Goal: Information Seeking & Learning: Learn about a topic

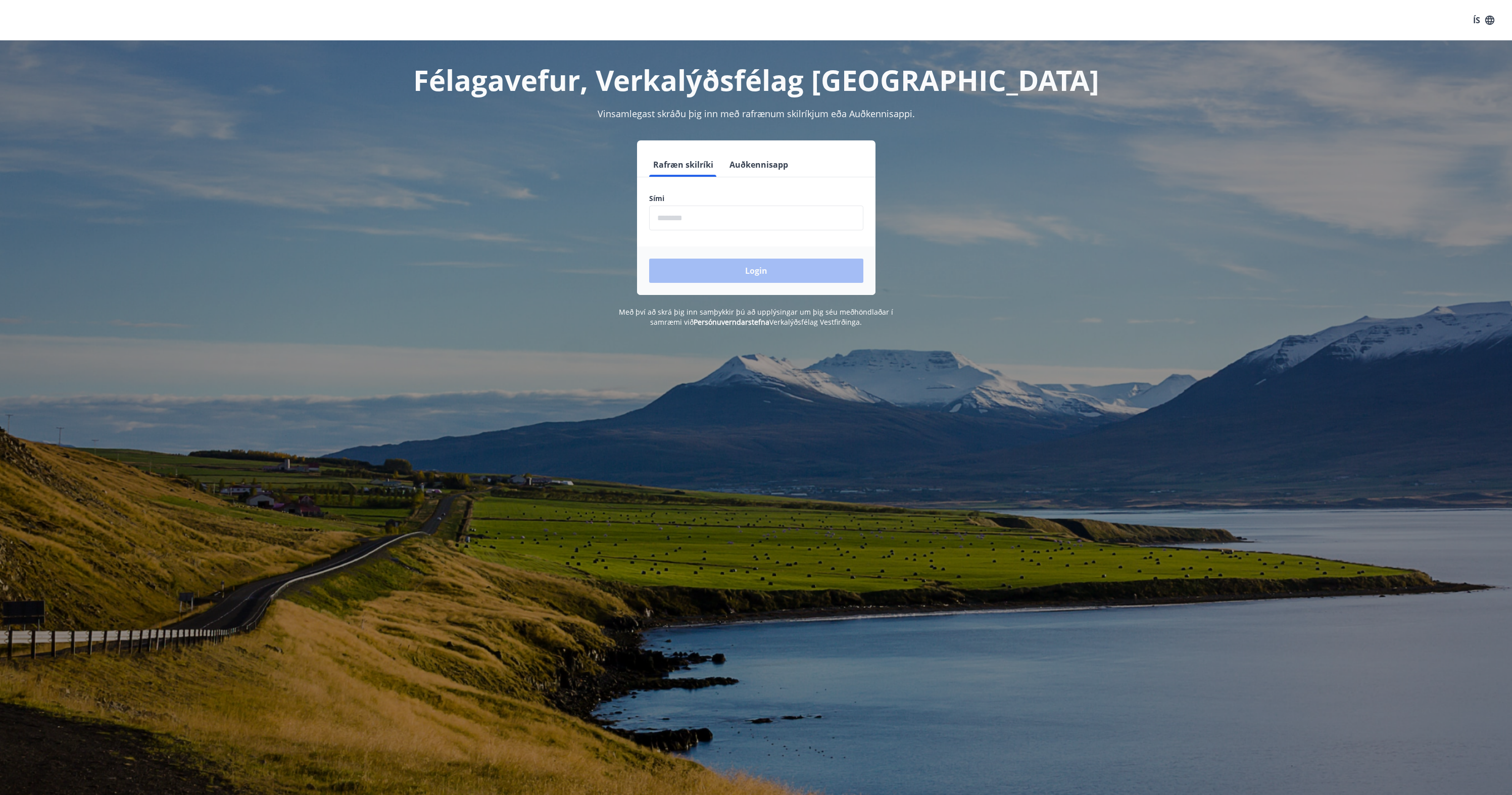
click at [717, 218] on input "phone" at bounding box center [756, 218] width 214 height 25
type input "********"
click at [649, 258] on button "Login" at bounding box center [756, 270] width 214 height 24
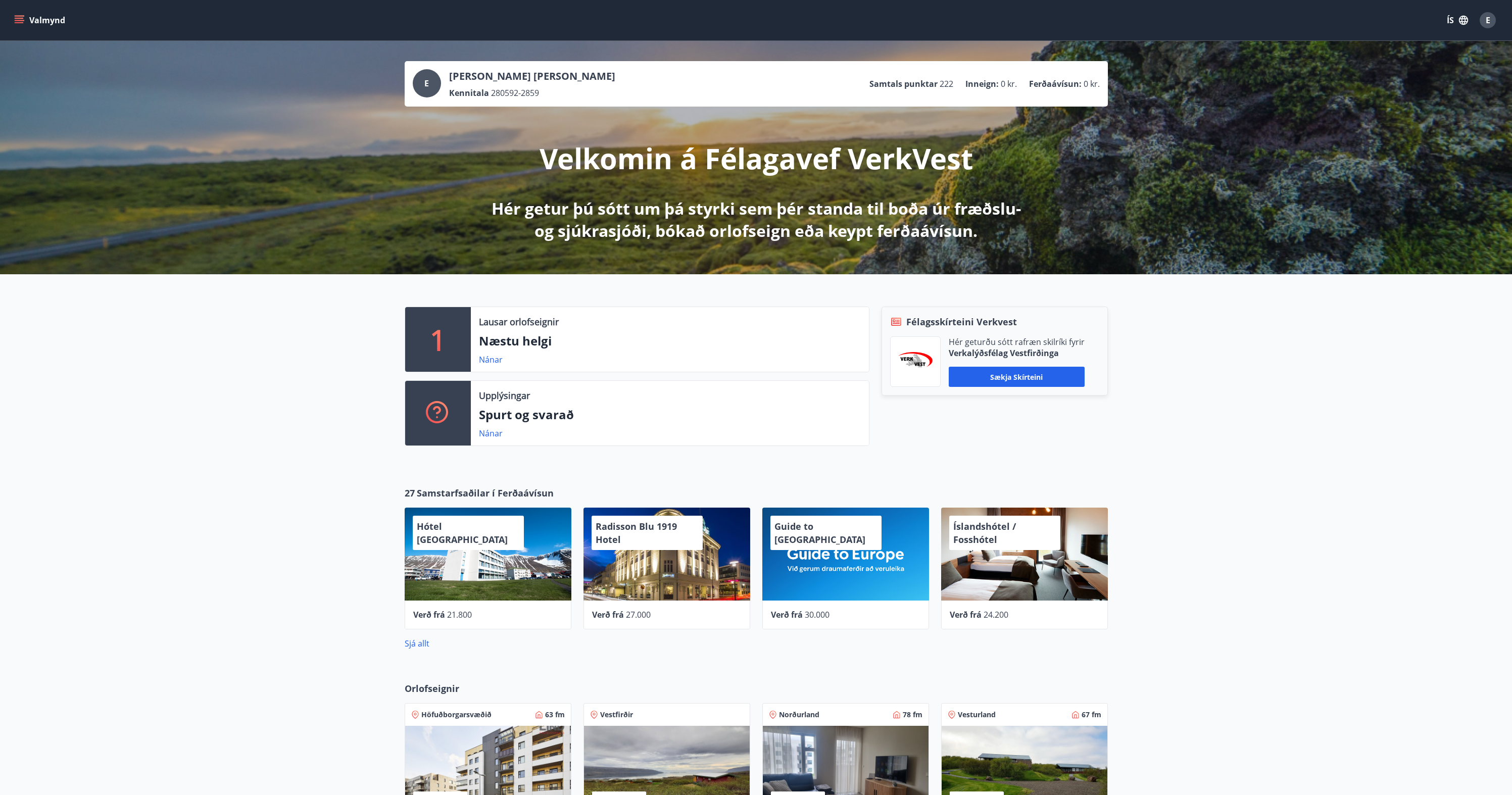
click at [943, 86] on span "222" at bounding box center [946, 84] width 14 height 11
click at [973, 96] on div "E [PERSON_NAME] [PERSON_NAME] Kennitala 280592-2859 Samtals punktar 222 Inneign…" at bounding box center [756, 84] width 687 height 29
click at [1483, 18] on div "E" at bounding box center [1487, 20] width 16 height 16
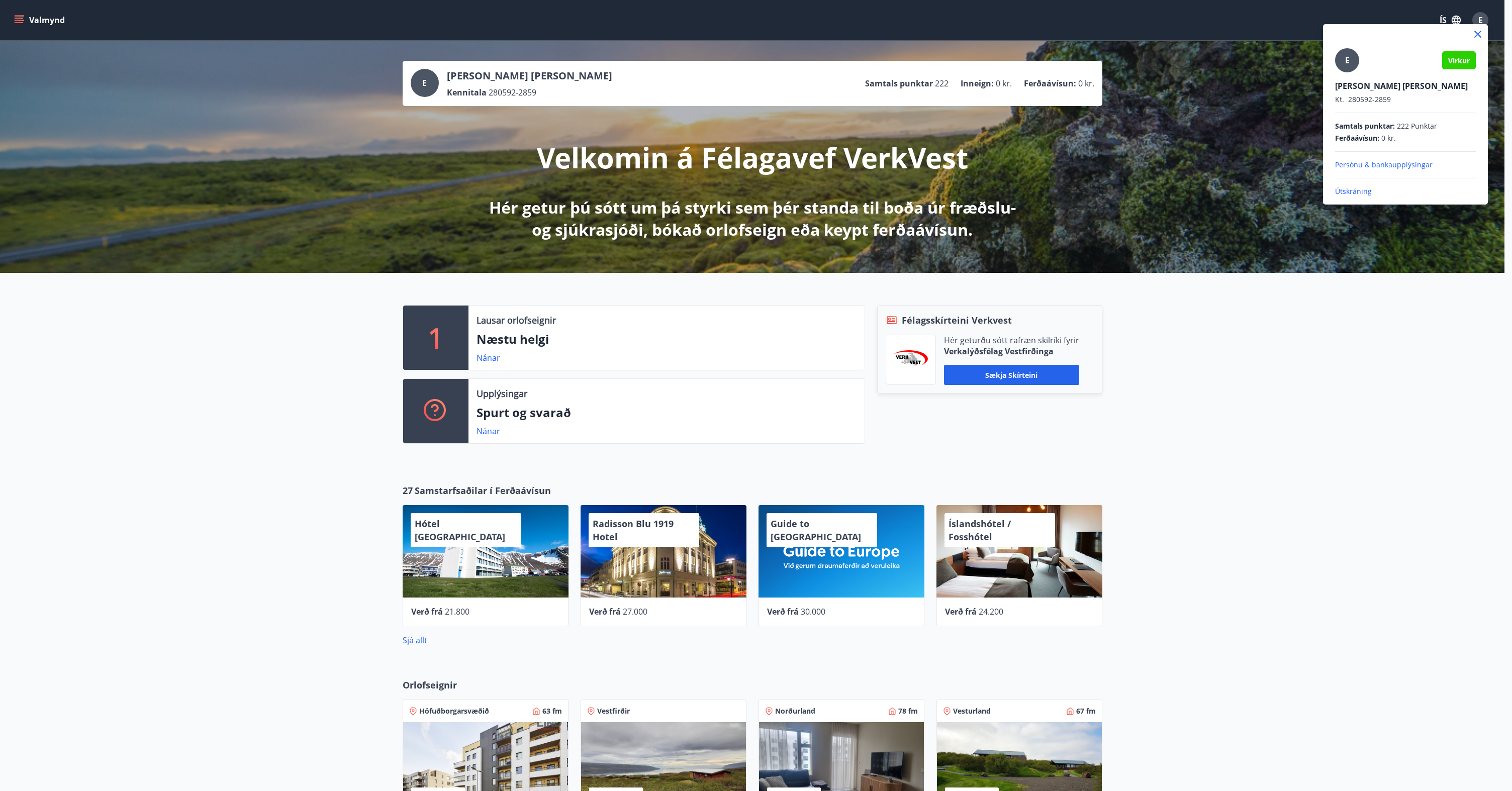
click at [1476, 16] on div at bounding box center [756, 396] width 1512 height 791
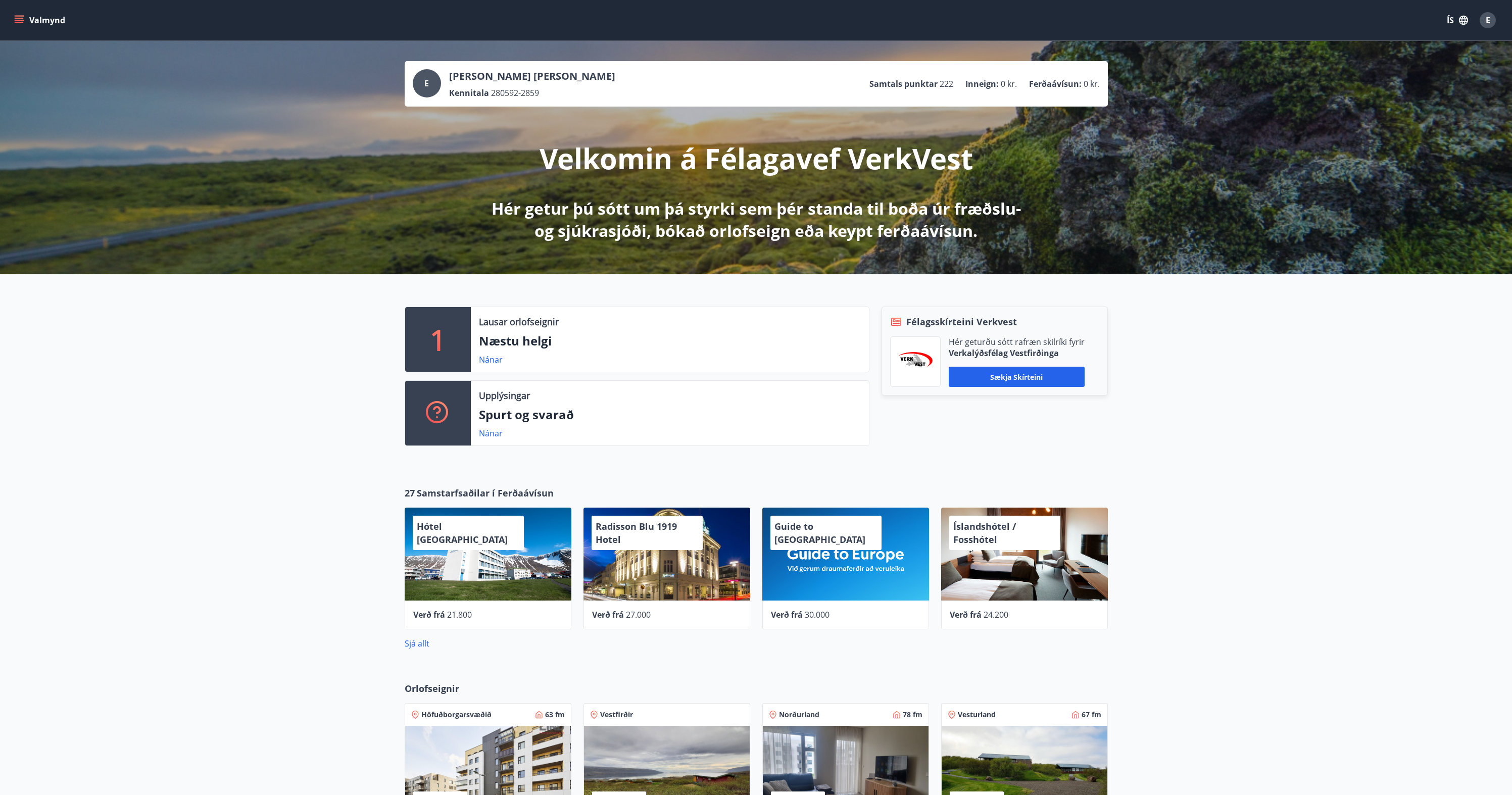
click at [1209, 353] on div "1 Lausar orlofseignir Næstu helgi Nánar Upplýsingar Spurt og svarað Nánar Félag…" at bounding box center [756, 372] width 1512 height 196
click at [21, 27] on button "Valmynd" at bounding box center [41, 20] width 57 height 18
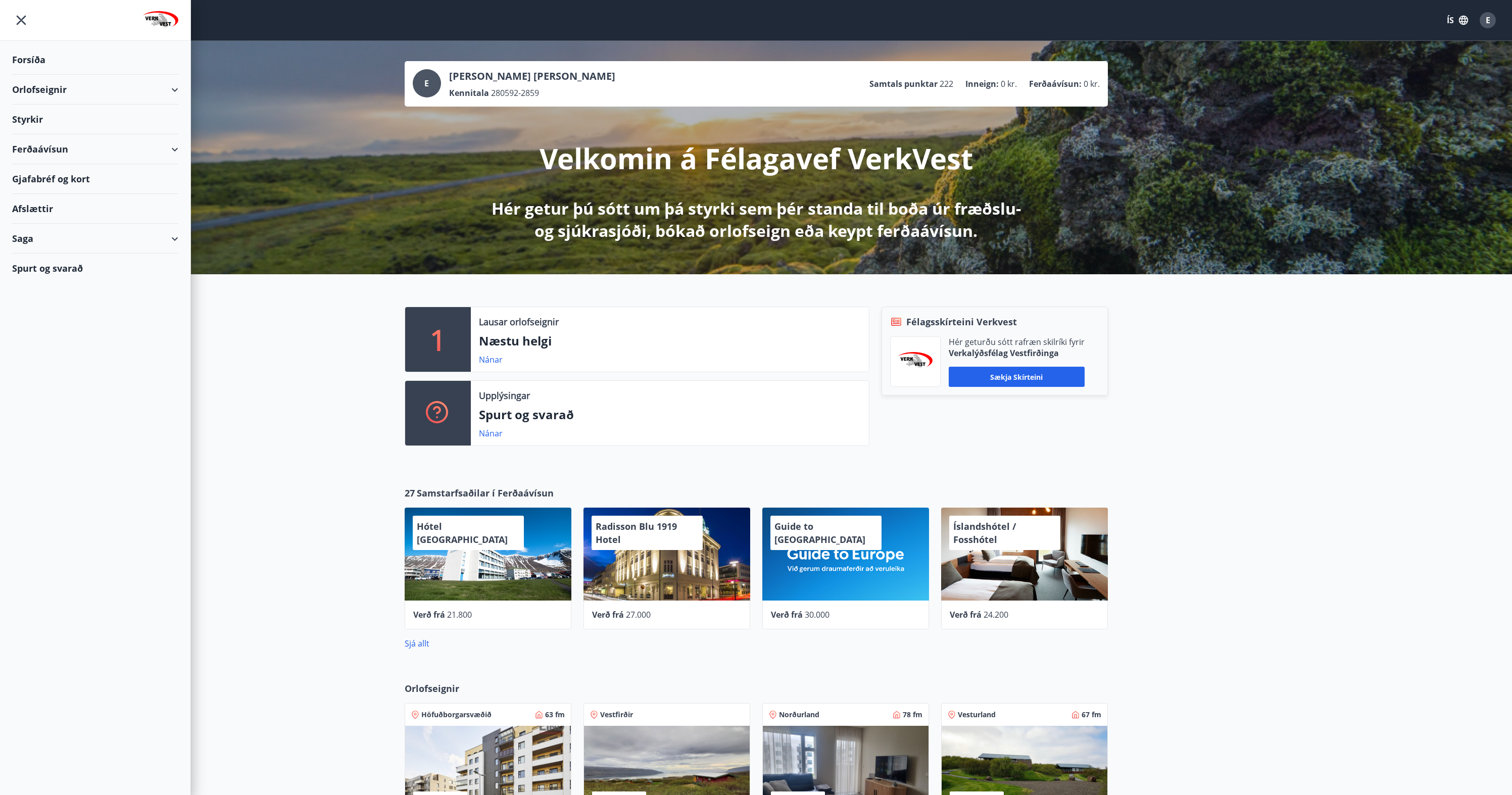
click at [29, 121] on div "Styrkir" at bounding box center [96, 119] width 166 height 30
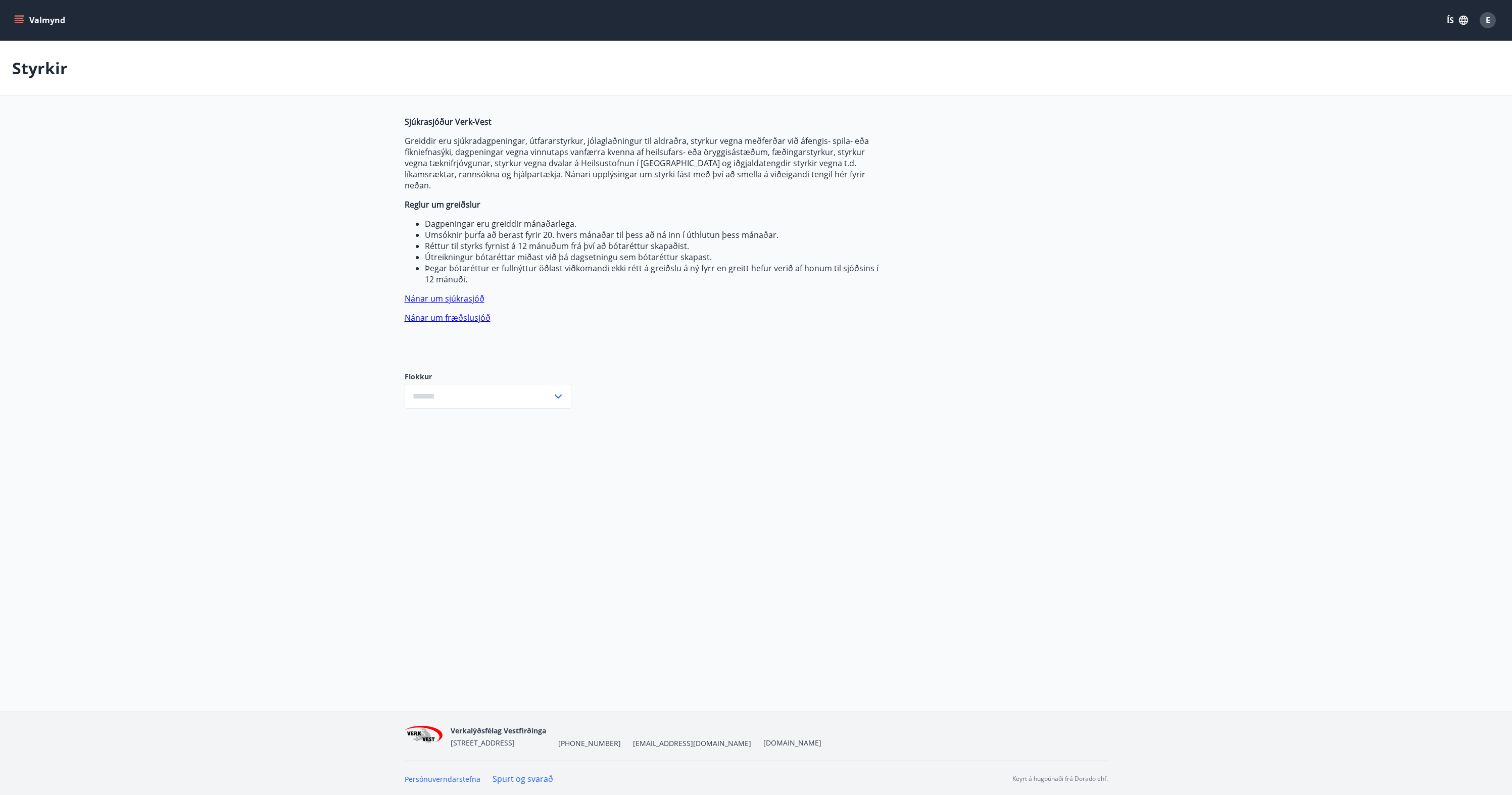
type input "***"
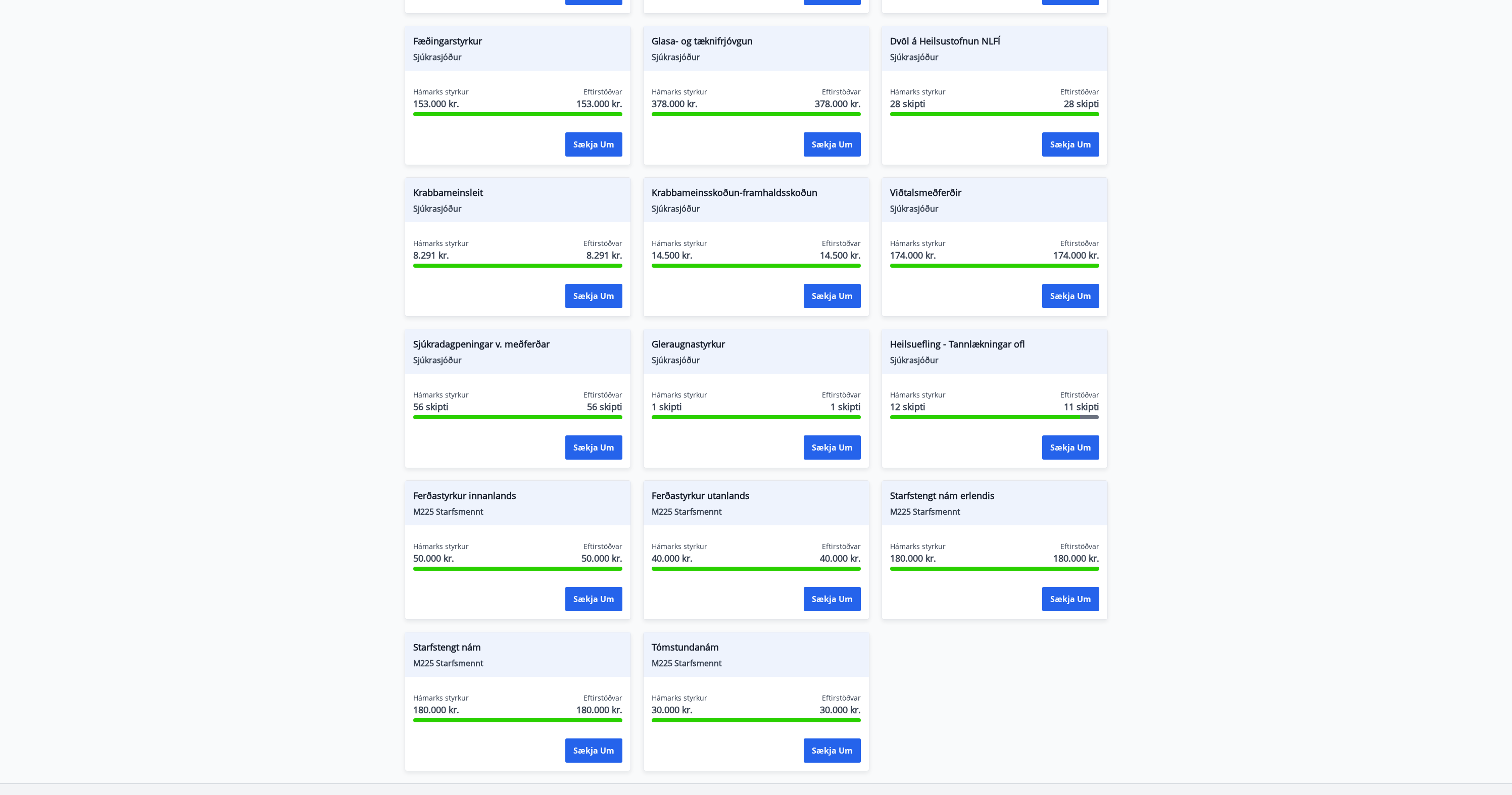
scroll to position [612, 0]
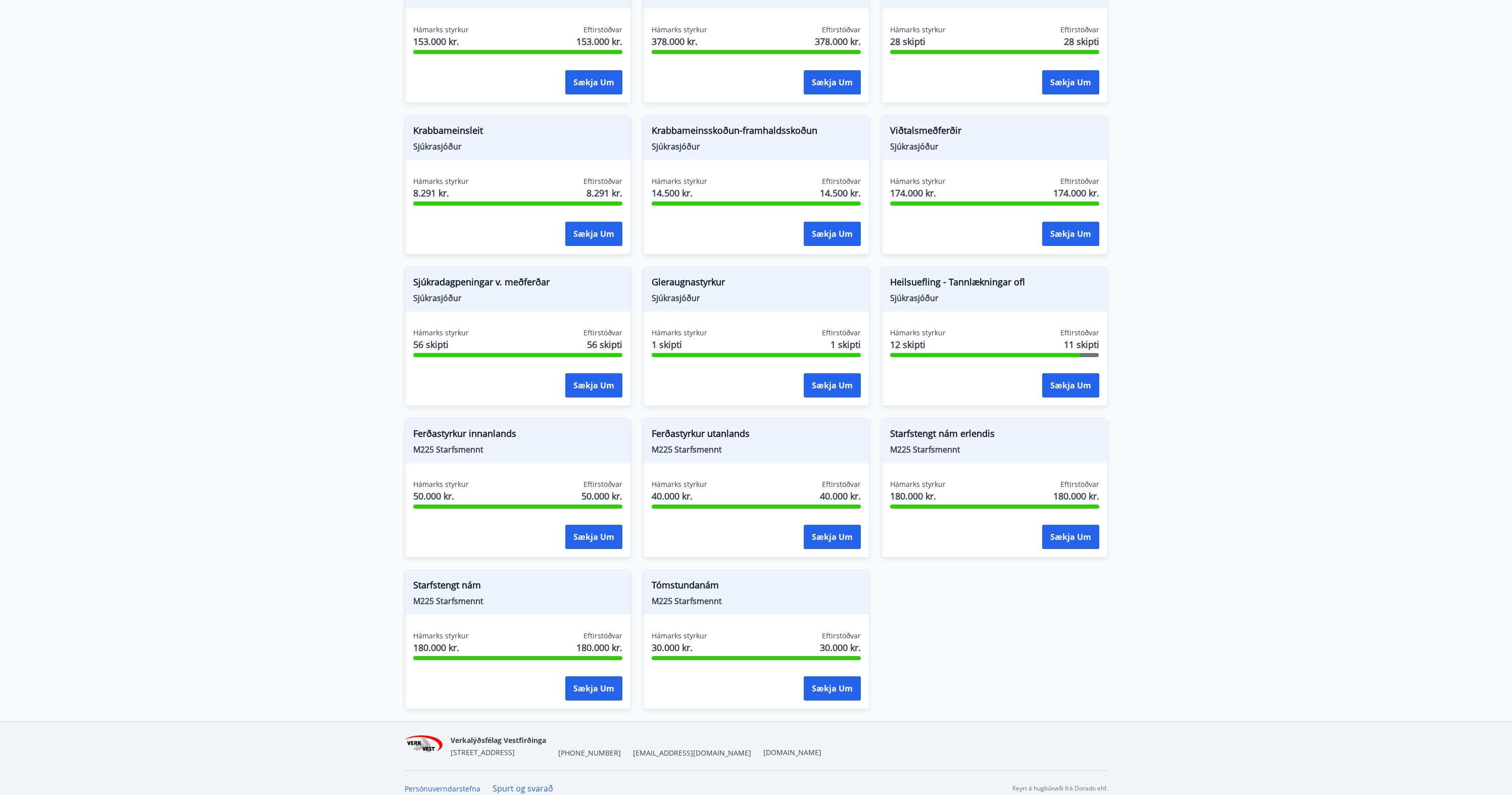
click at [1339, 329] on main "Styrkir Sjúkrasjóður Verk-Vest Greiddir eru sjúkradagpeningar, útfararstyrkur, …" at bounding box center [756, 74] width 1512 height 1292
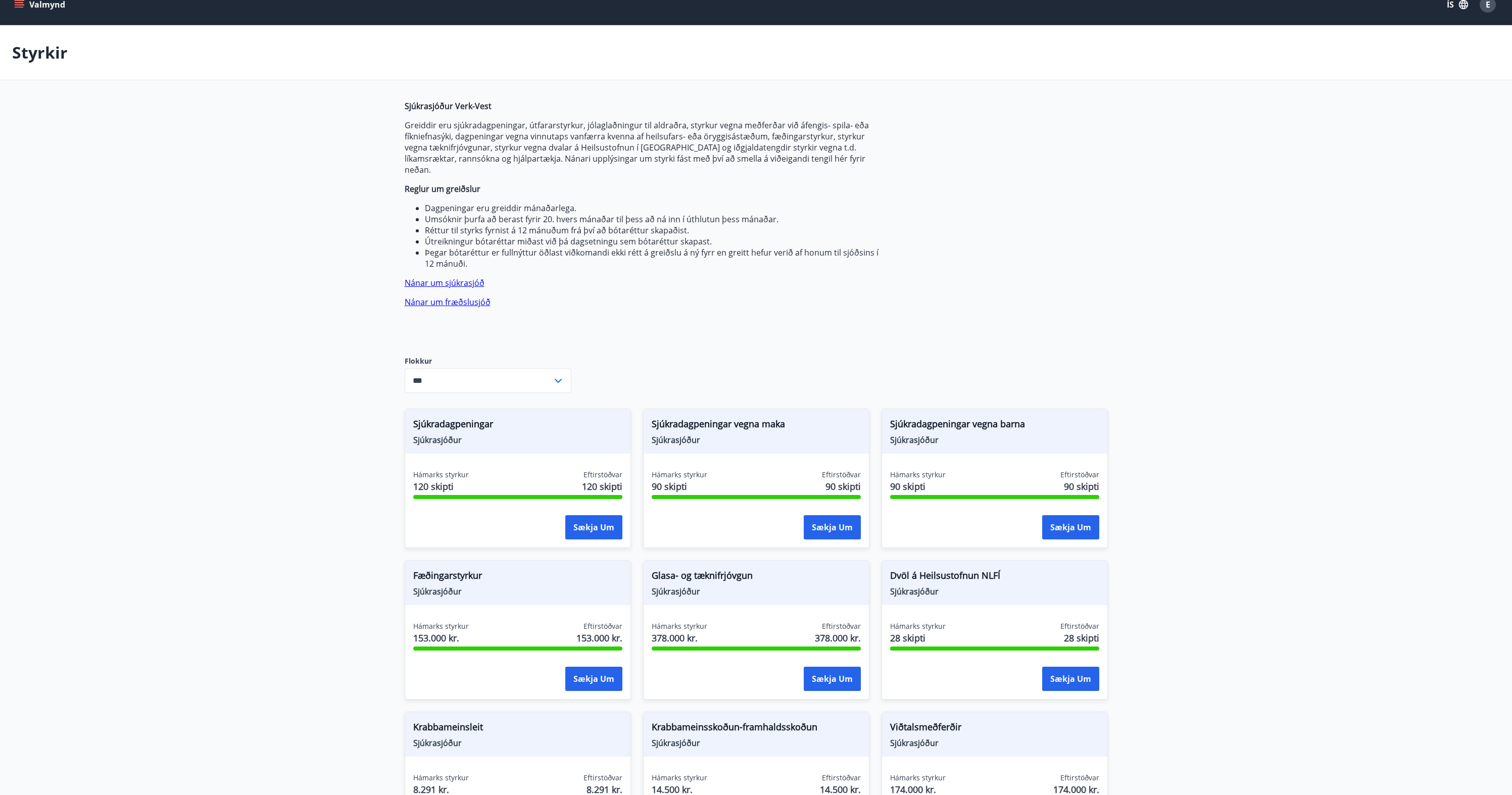
scroll to position [0, 0]
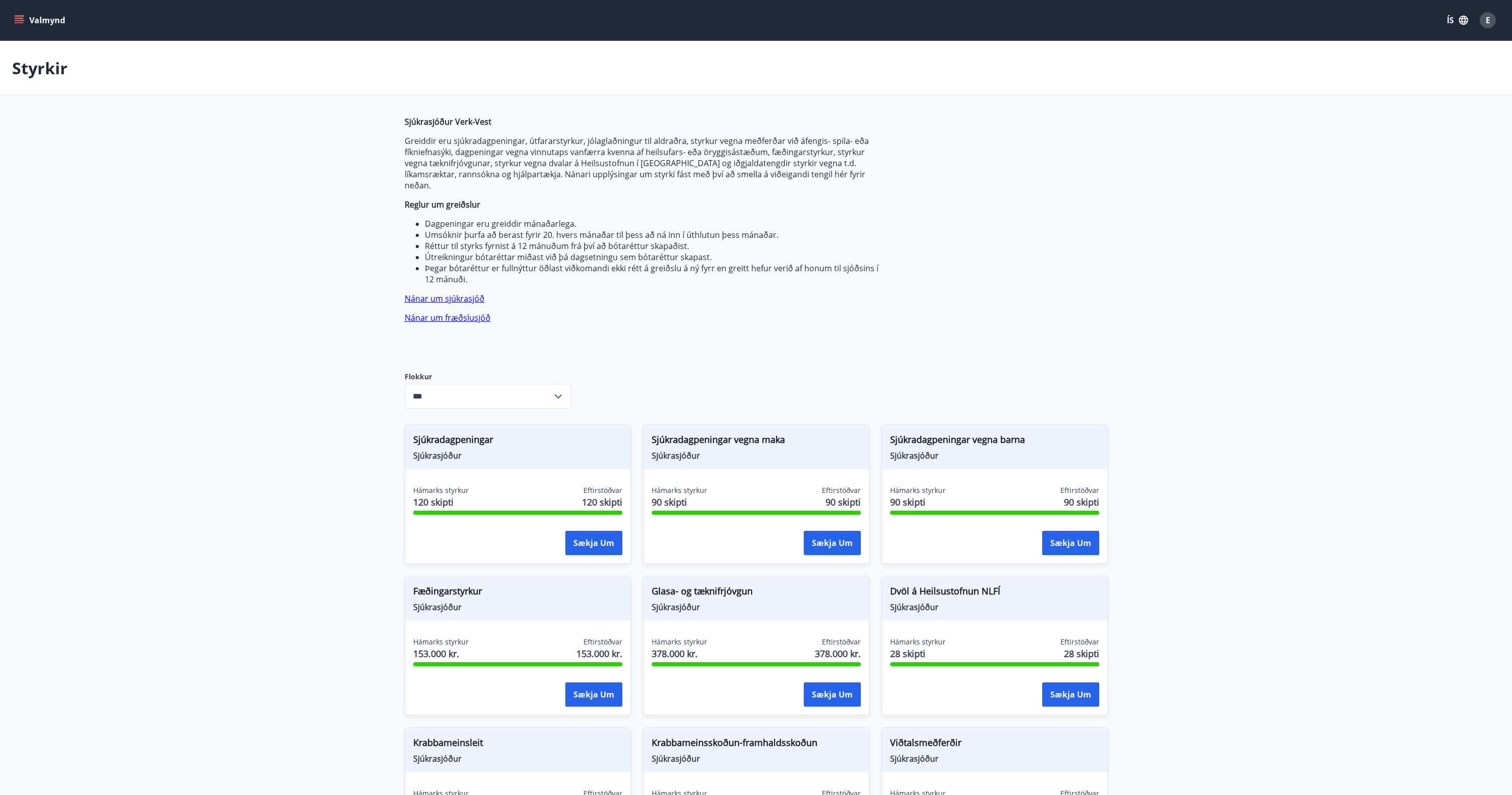
click at [853, 333] on div "Sjúkrasjóður Verk-Vest Greiddir eru sjúkradagpeningar, útfararstyrkur, jólaglað…" at bounding box center [643, 236] width 477 height 239
click at [648, 312] on p "Nánar um fræðslusjóð" at bounding box center [643, 317] width 477 height 11
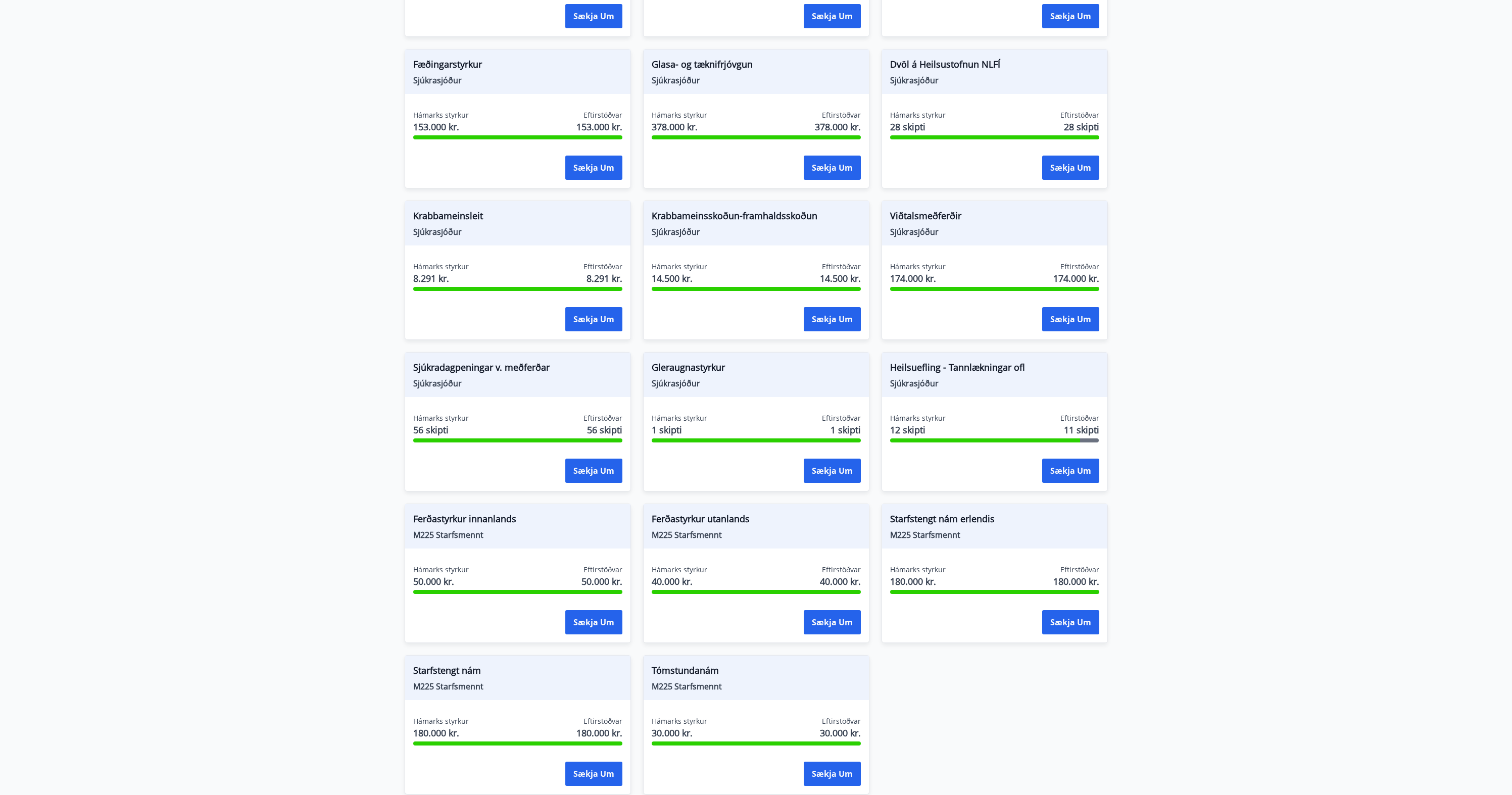
scroll to position [612, 0]
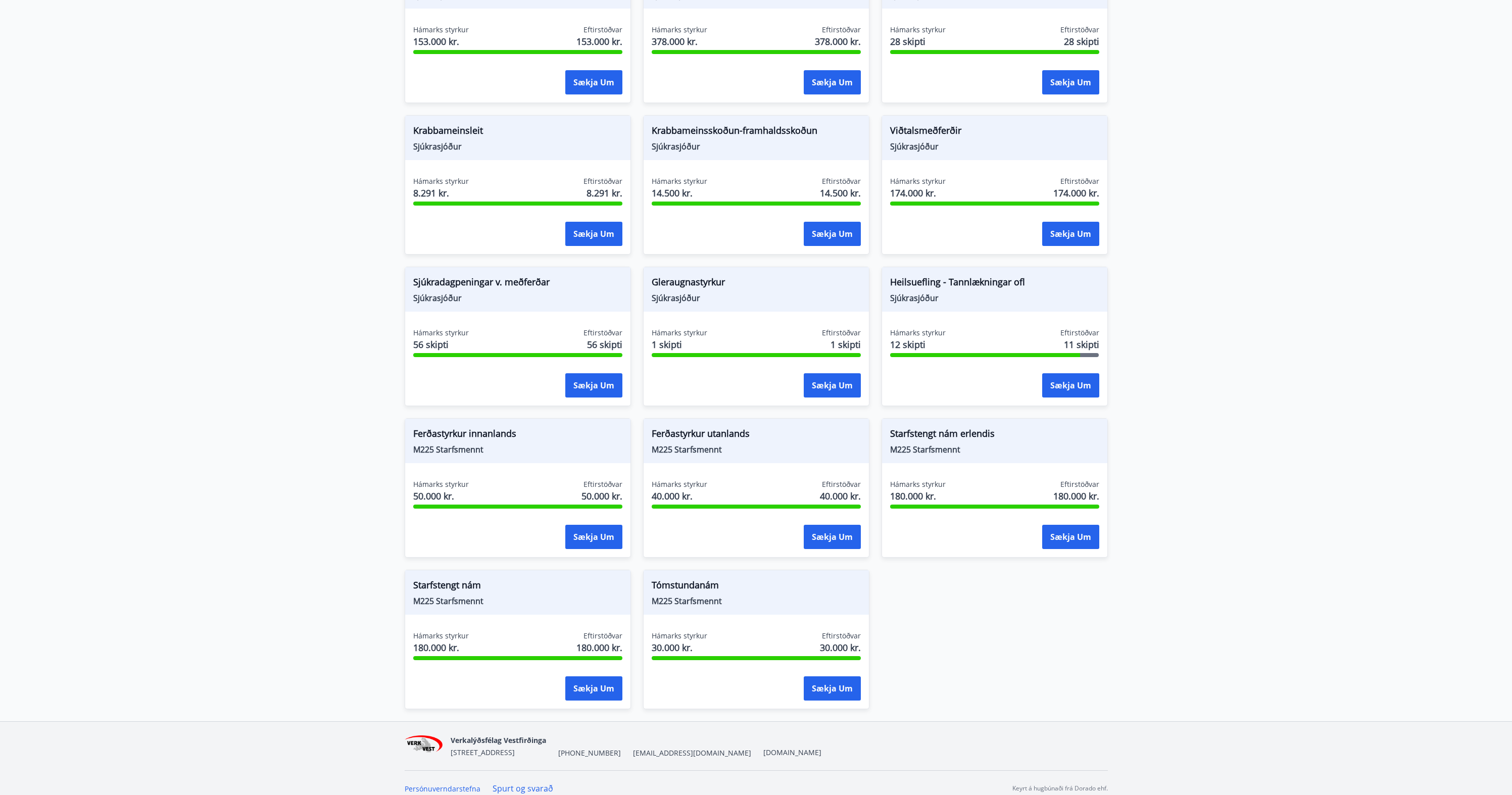
click at [473, 427] on span "Ferðastyrkur innanlands" at bounding box center [518, 435] width 209 height 17
click at [595, 676] on button "Sækja um" at bounding box center [593, 688] width 57 height 24
click at [1007, 596] on div "Sjúkradagpeningar Sjúkrasjóður Hámarks styrkur 120 skipti Eftirstöðvar 120 skip…" at bounding box center [750, 254] width 716 height 909
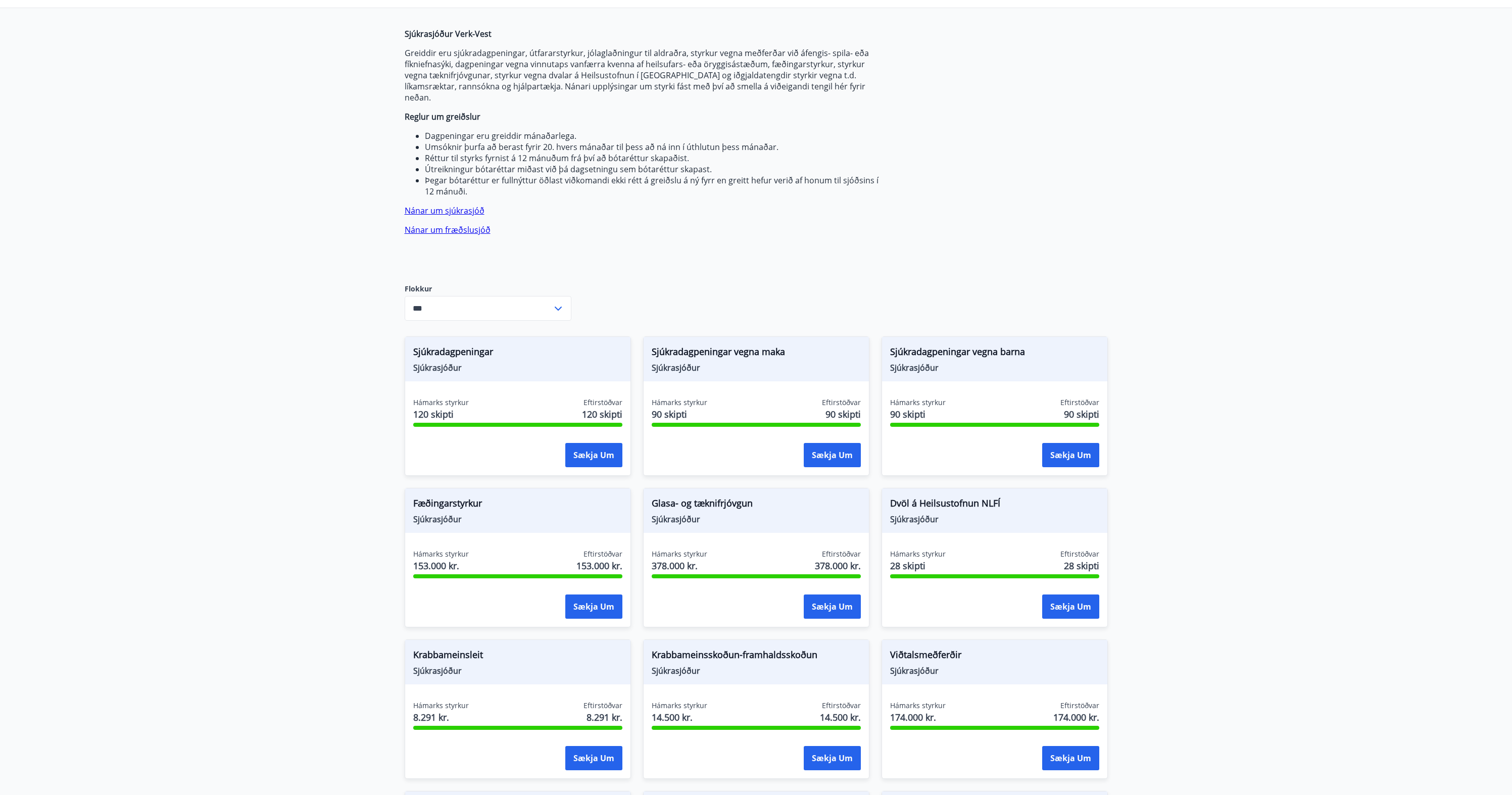
scroll to position [38, 0]
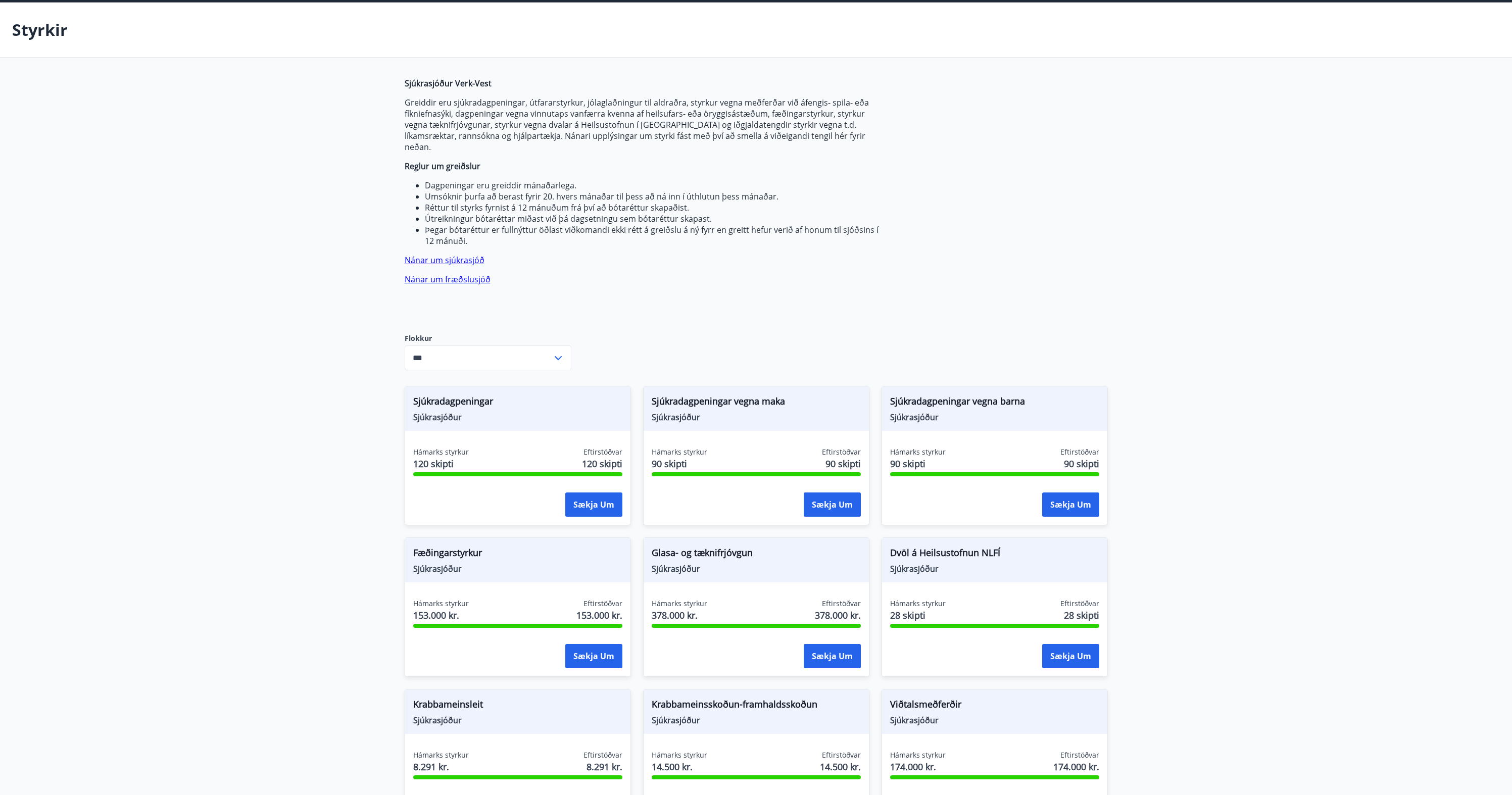
click at [959, 272] on div "Sjúkrasjóður Verk-Vest Greiddir eru sjúkradagpeningar, útfararstyrkur, jólaglað…" at bounding box center [756, 686] width 703 height 1217
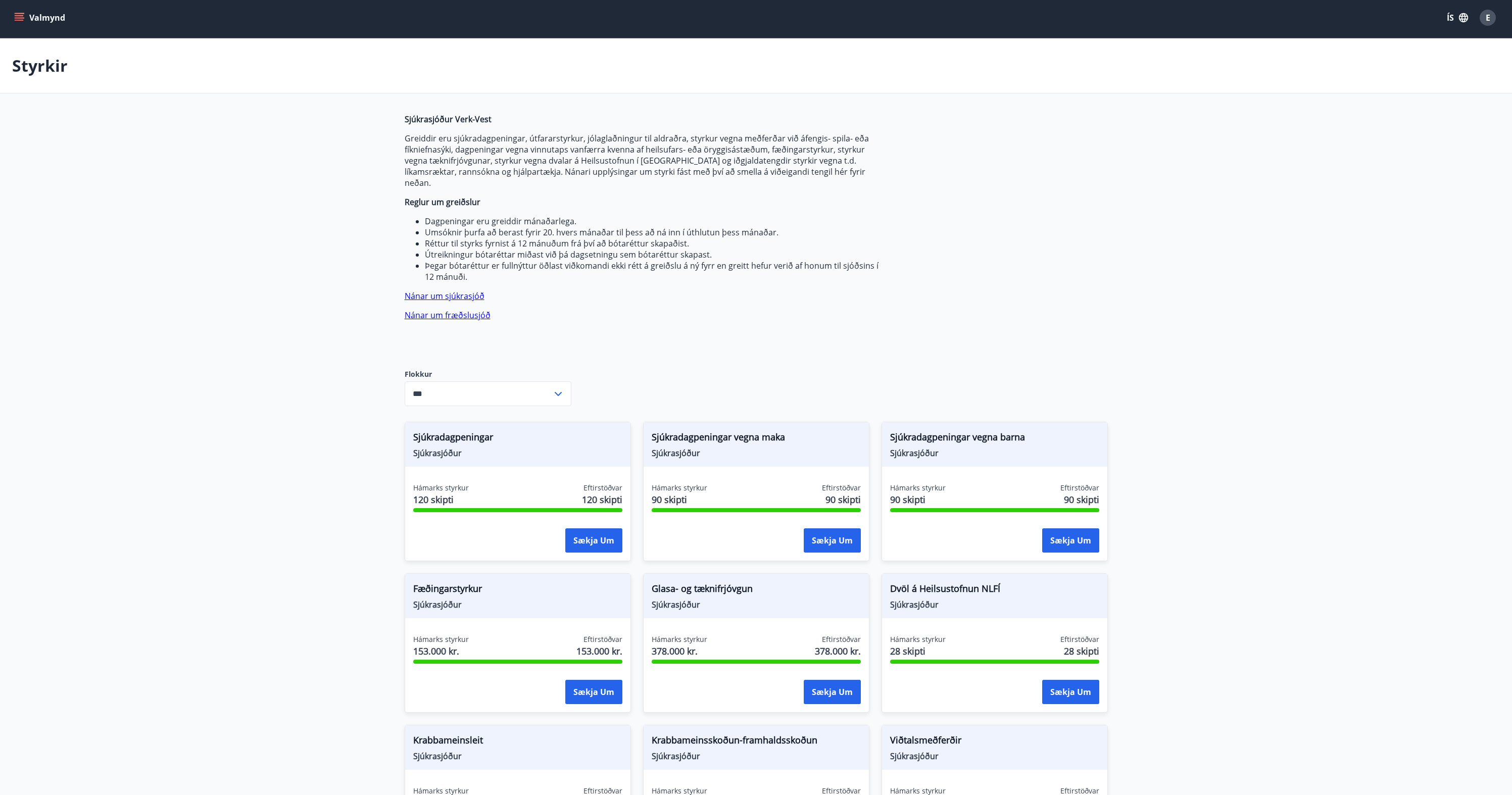
scroll to position [0, 0]
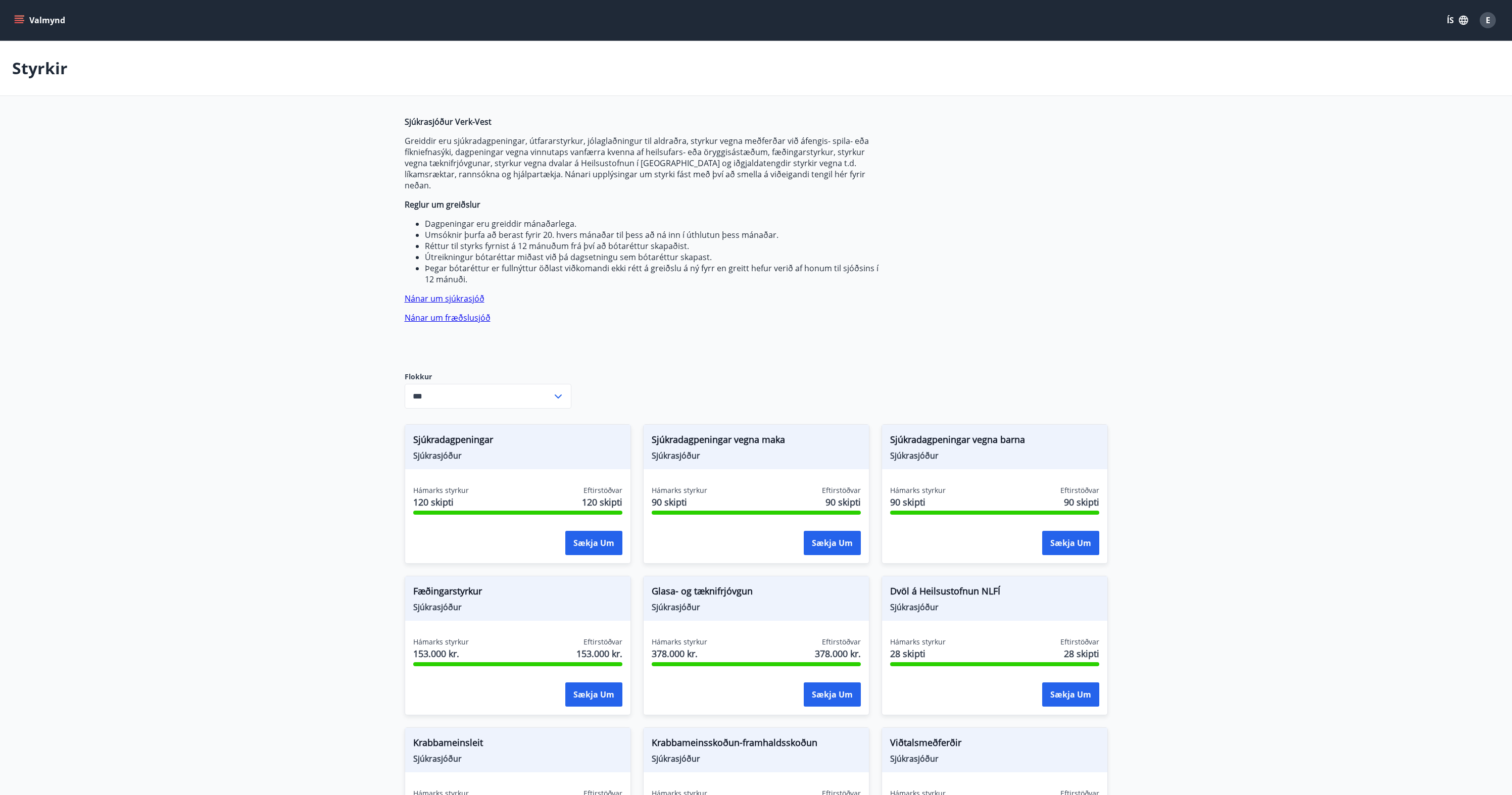
click at [555, 149] on p "Greiddir eru sjúkradagpeningar, útfararstyrkur, jólaglaðningur til aldraðra, st…" at bounding box center [643, 163] width 477 height 55
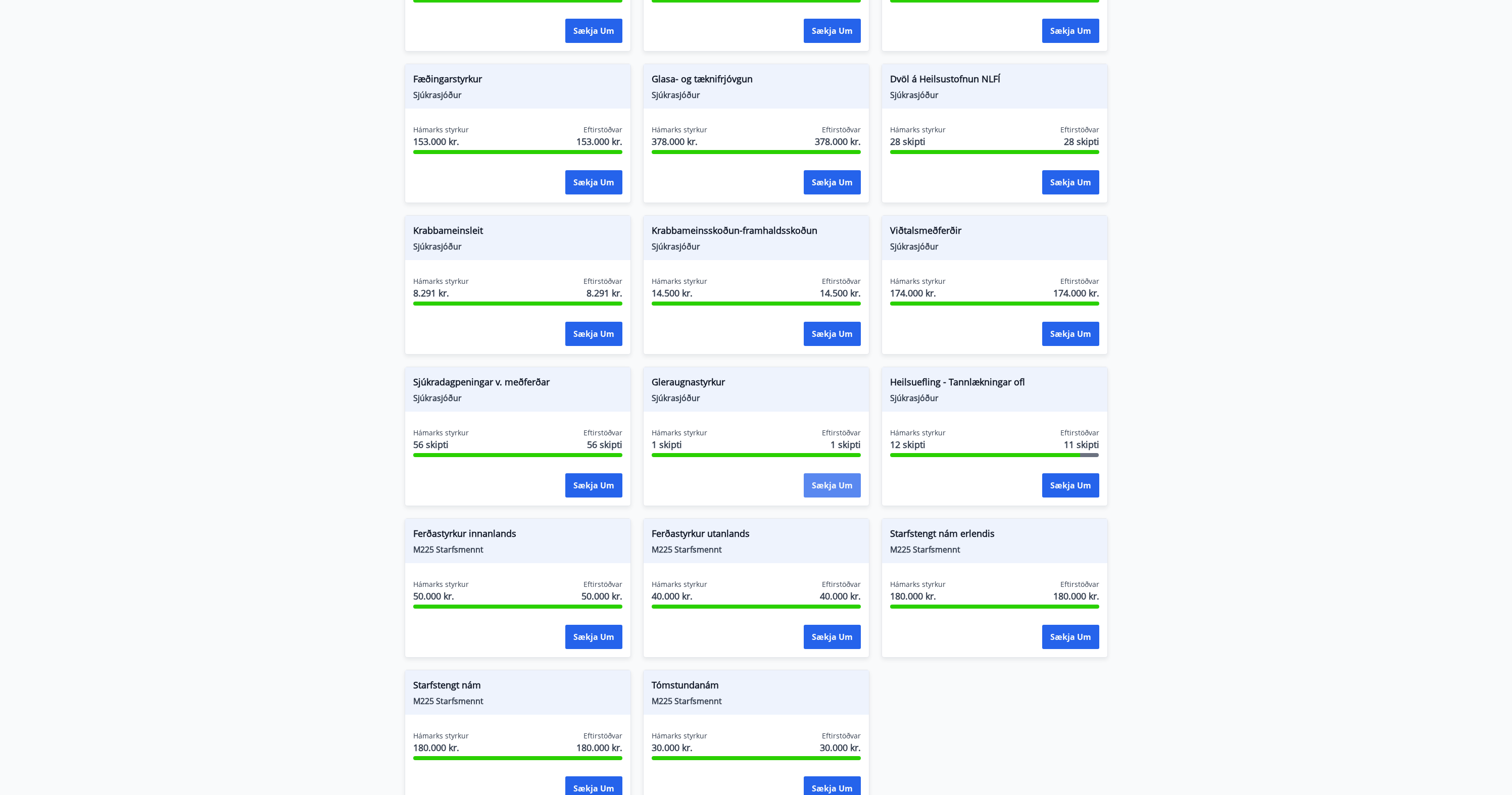
scroll to position [599, 0]
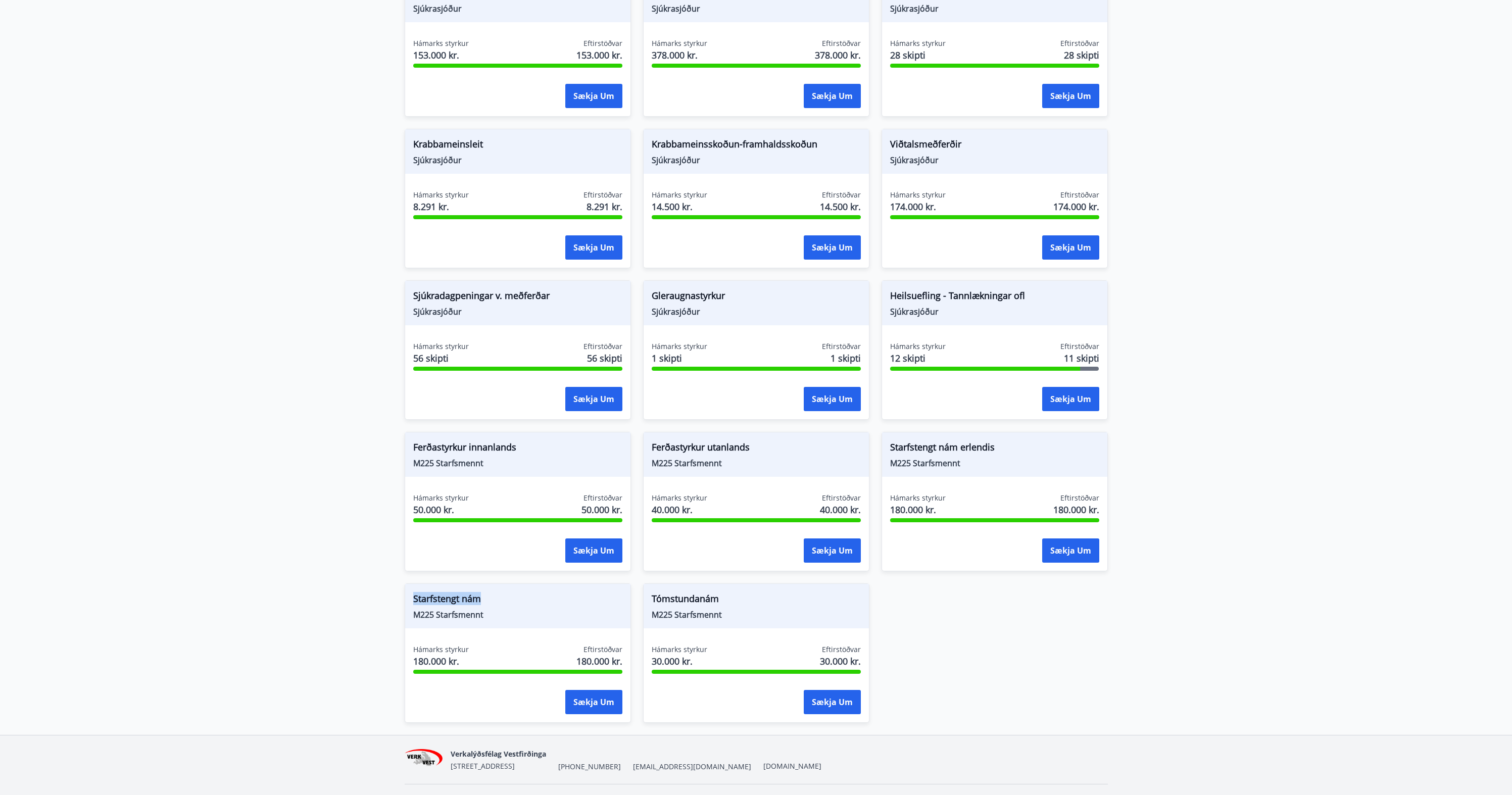
drag, startPoint x: 483, startPoint y: 584, endPoint x: 411, endPoint y: 588, distance: 72.1
click at [411, 588] on div "Starfstengt nám M225 Starfsmennt" at bounding box center [518, 606] width 225 height 44
click at [434, 655] on span "180.000 kr." at bounding box center [441, 661] width 55 height 13
click at [923, 503] on span "180.000 kr." at bounding box center [918, 510] width 55 height 13
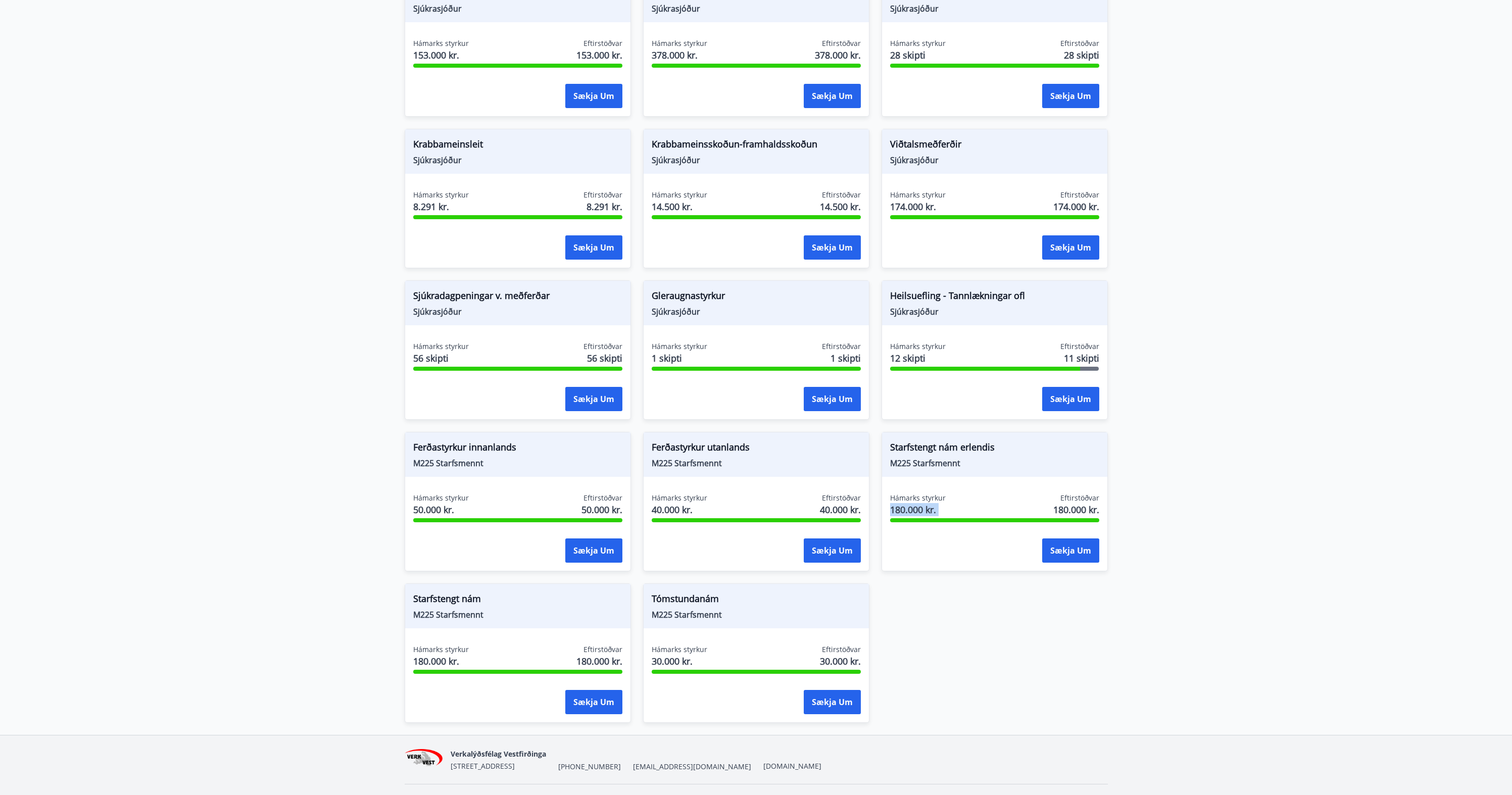
click at [923, 503] on span "180.000 kr." at bounding box center [918, 510] width 55 height 13
click at [732, 441] on span "Ferðastyrkur utanlands" at bounding box center [756, 449] width 209 height 17
click at [684, 503] on span "40.000 kr." at bounding box center [680, 510] width 55 height 13
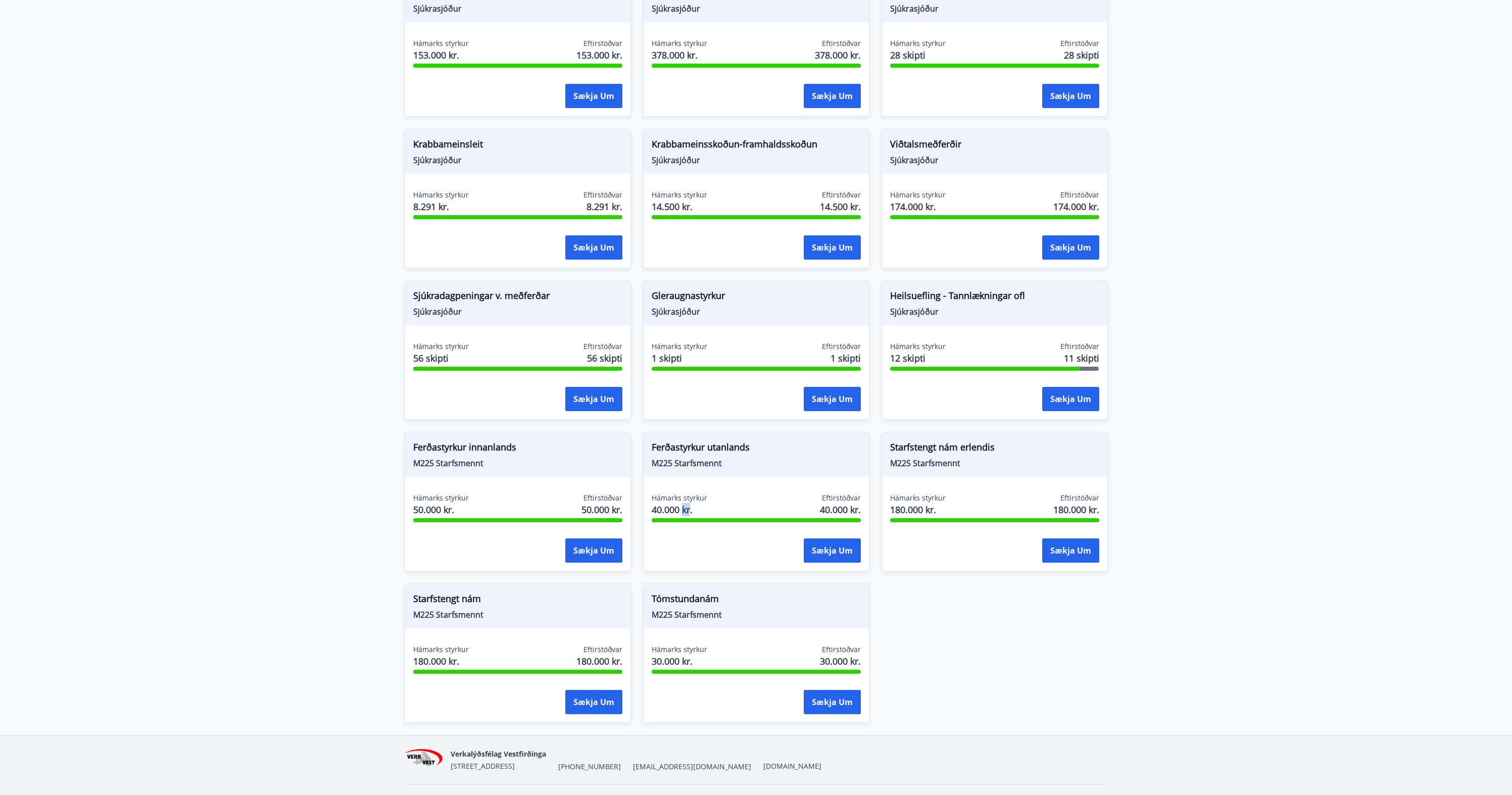
click at [684, 503] on span "40.000 kr." at bounding box center [680, 510] width 55 height 13
click at [458, 432] on div "Ferðastyrkur innanlands M225 Starfsmennt" at bounding box center [518, 454] width 225 height 44
click at [457, 441] on span "Ferðastyrkur innanlands" at bounding box center [518, 449] width 209 height 17
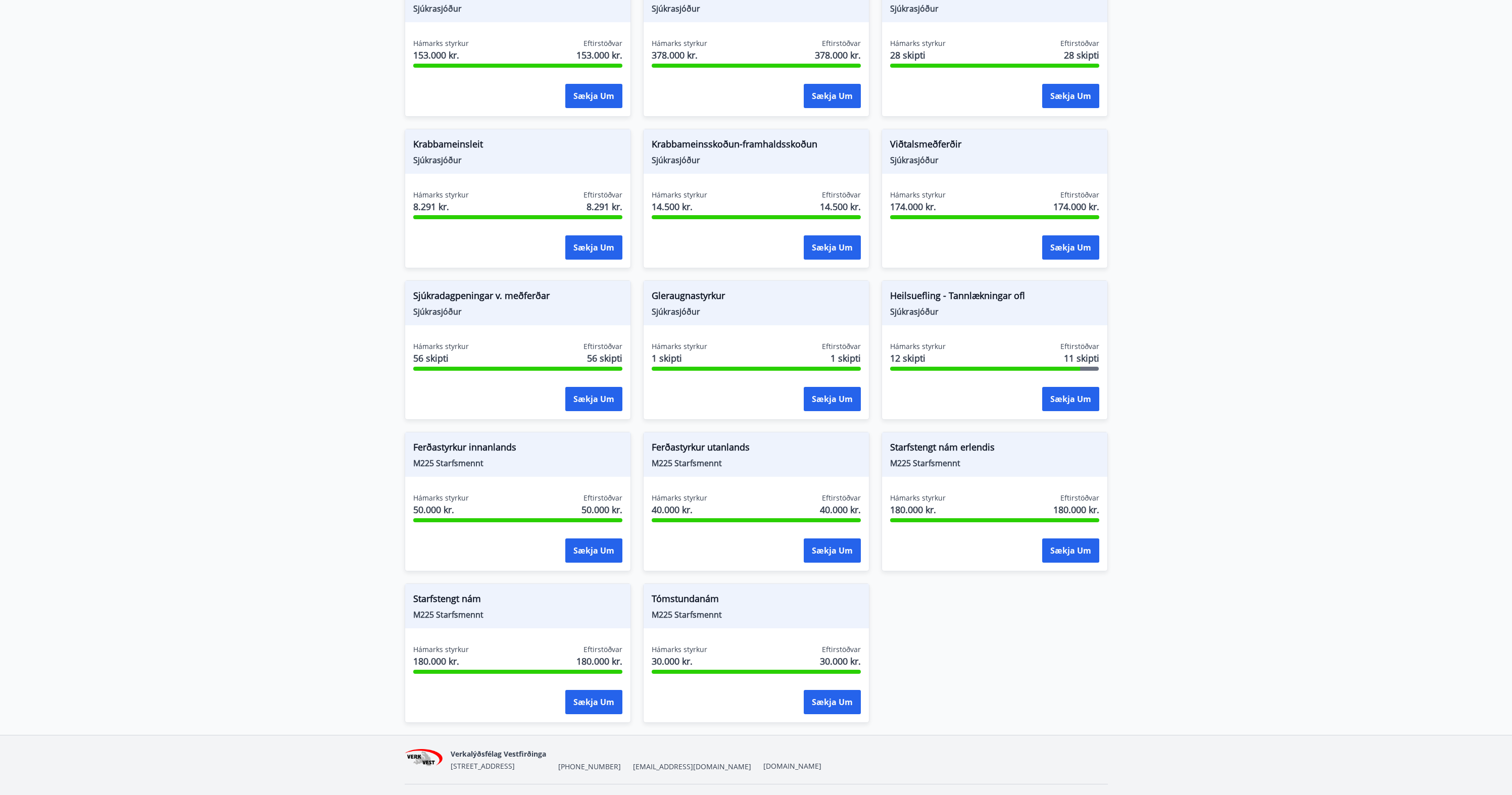
click at [435, 506] on div "Hámarks styrkur 50.000 kr." at bounding box center [441, 505] width 55 height 25
click at [435, 503] on span "50.000 kr." at bounding box center [441, 510] width 55 height 13
click at [435, 503] on span "50.000 kr." at bounding box center [441, 510] width 55 height 13
click at [470, 493] on div "Hámarks styrkur 50.000 kr. Eftirstöðvar 50.000 kr." at bounding box center [518, 505] width 209 height 25
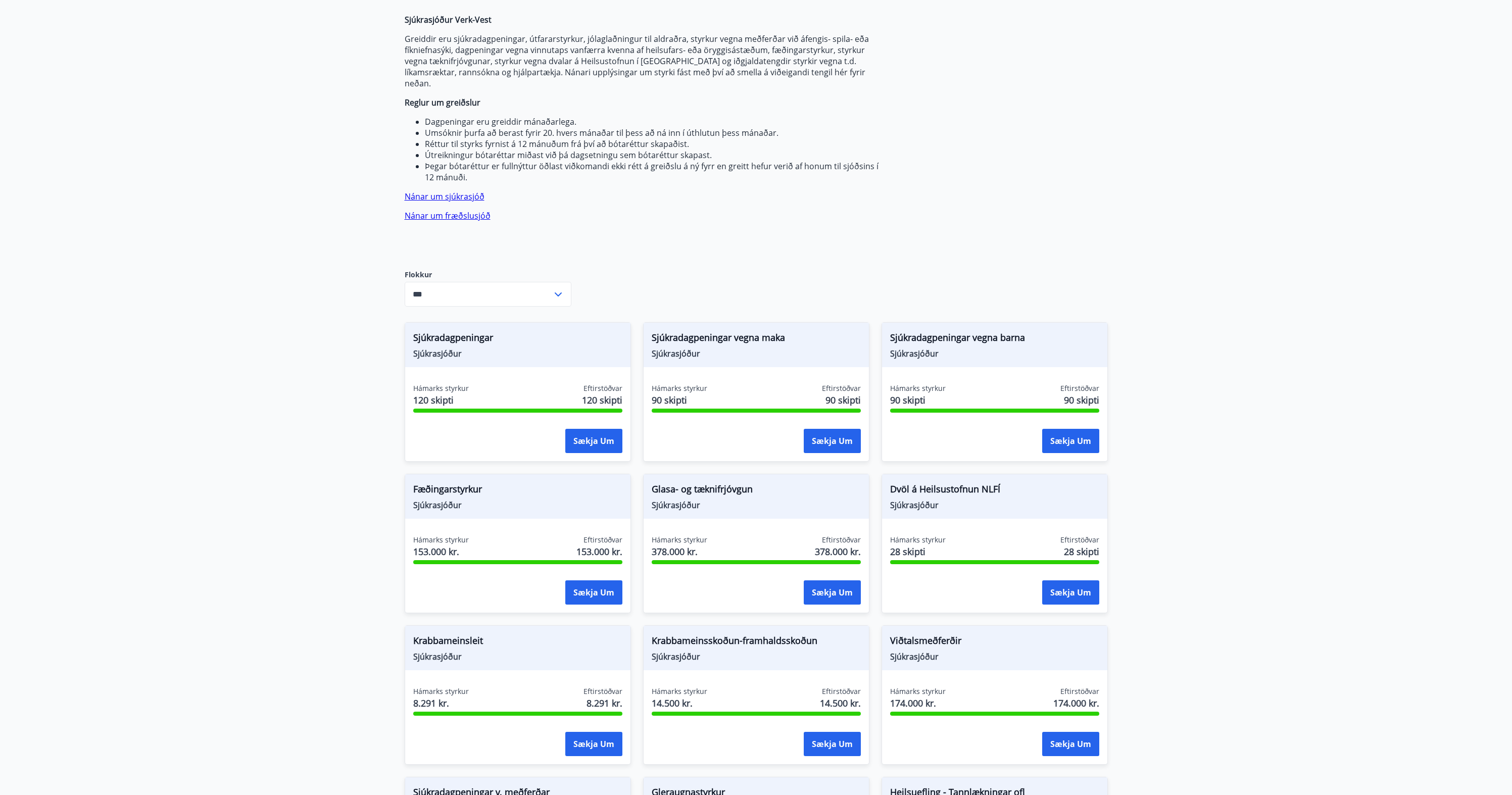
scroll to position [0, 0]
